Goal: Transaction & Acquisition: Purchase product/service

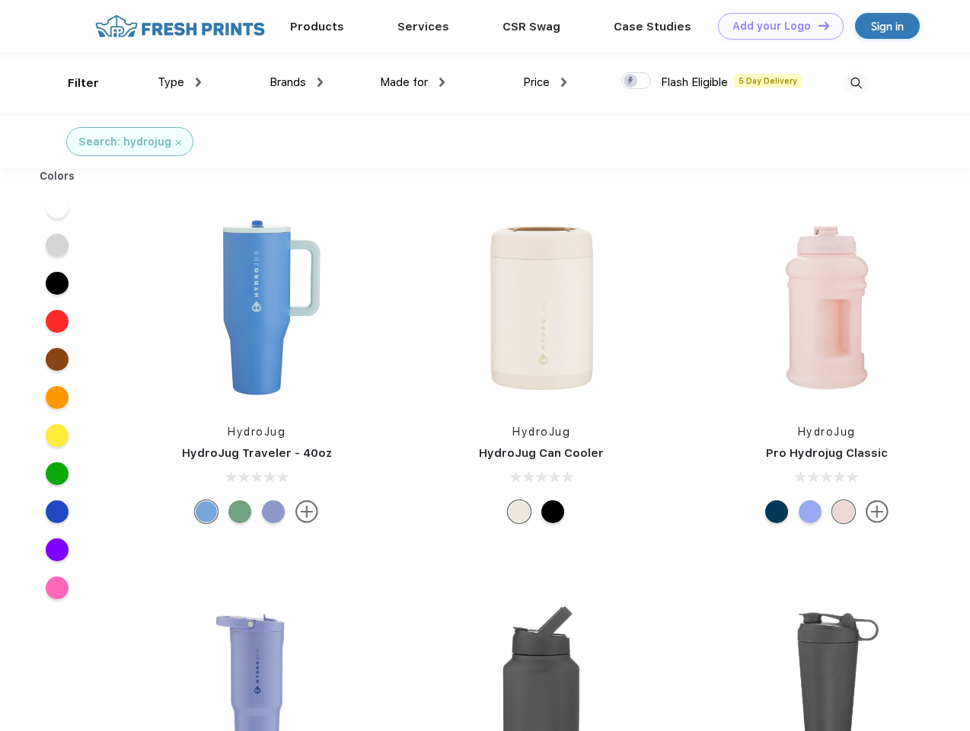
scroll to position [1, 0]
click at [775, 26] on link "Add your Logo Design Tool" at bounding box center [781, 26] width 126 height 27
click at [0, 0] on div "Design Tool" at bounding box center [0, 0] width 0 height 0
click at [817, 25] on link "Add your Logo Design Tool" at bounding box center [781, 26] width 126 height 27
click at [73, 83] on div "Filter" at bounding box center [83, 84] width 31 height 18
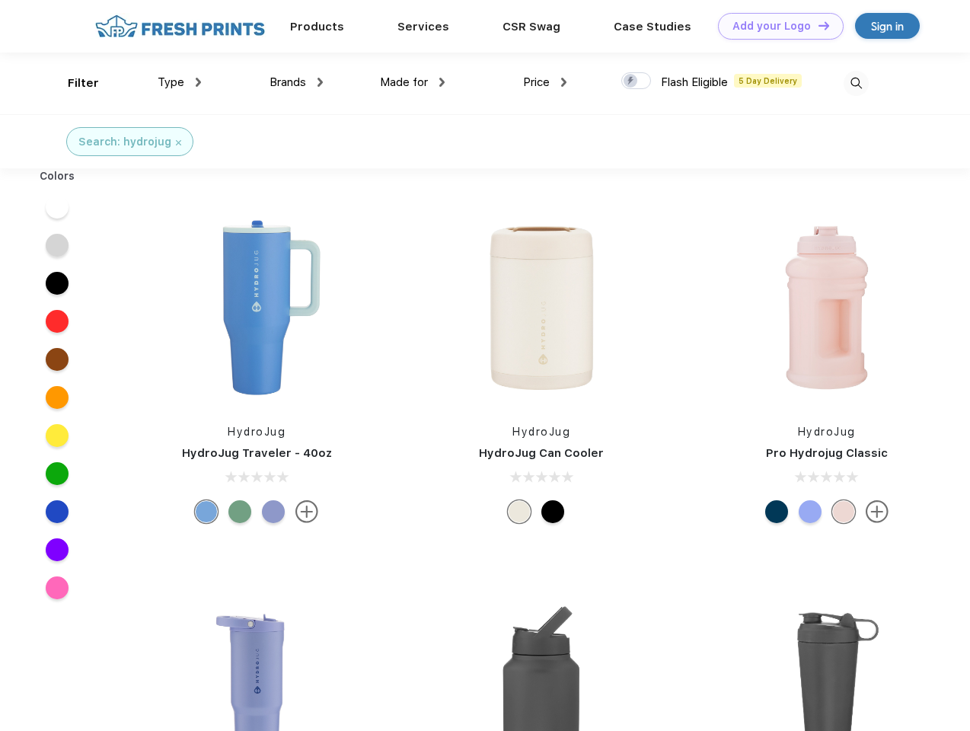
click at [180, 82] on span "Type" at bounding box center [171, 82] width 27 height 14
click at [296, 82] on span "Brands" at bounding box center [288, 82] width 37 height 14
click at [413, 82] on span "Made for" at bounding box center [404, 82] width 48 height 14
click at [545, 82] on span "Price" at bounding box center [536, 82] width 27 height 14
click at [637, 81] on div at bounding box center [637, 80] width 30 height 17
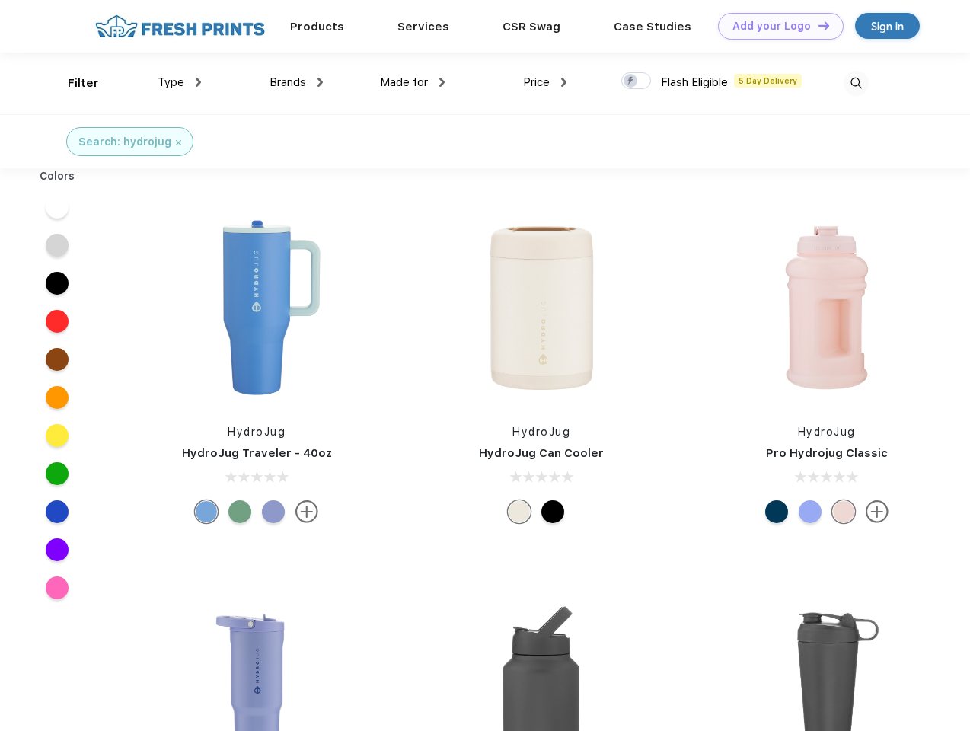
click at [631, 81] on input "checkbox" at bounding box center [627, 77] width 10 height 10
click at [856, 83] on img at bounding box center [856, 83] width 25 height 25
